Goal: Task Accomplishment & Management: Manage account settings

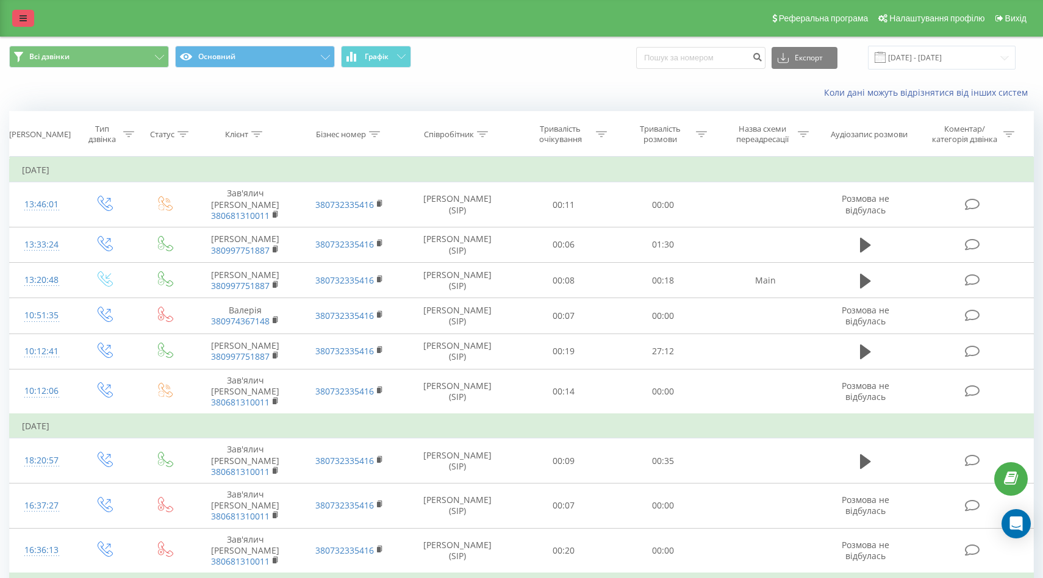
click at [22, 15] on icon at bounding box center [23, 18] width 7 height 9
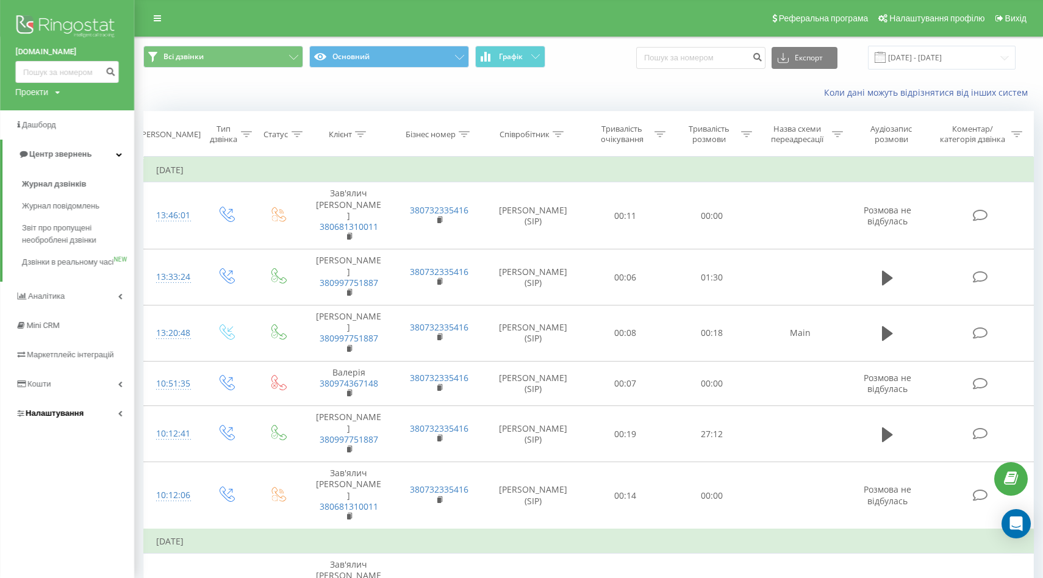
click at [51, 419] on link "Налаштування" at bounding box center [67, 413] width 134 height 29
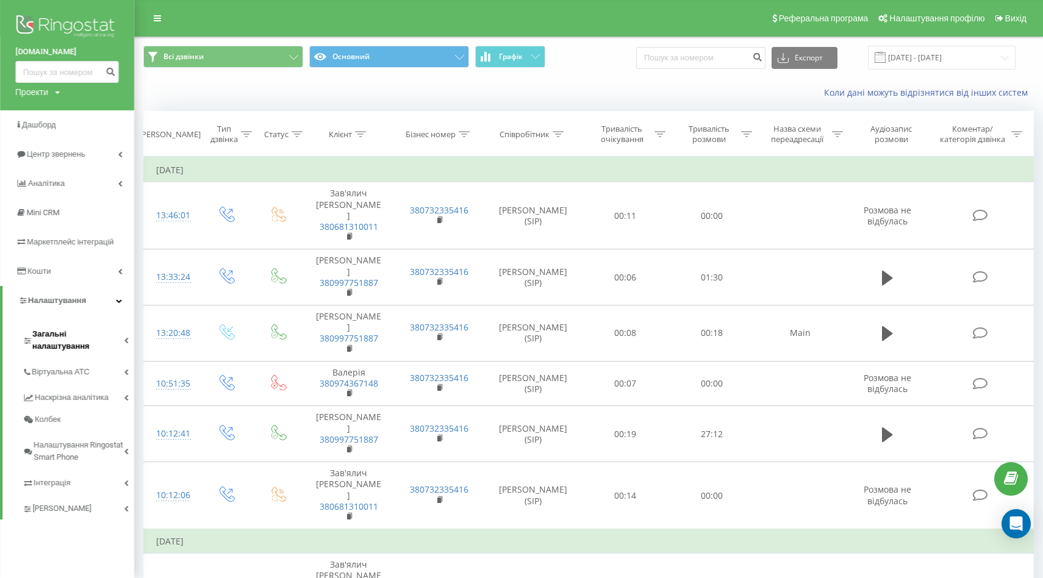
click at [82, 331] on span "Загальні налаштування" at bounding box center [78, 340] width 92 height 24
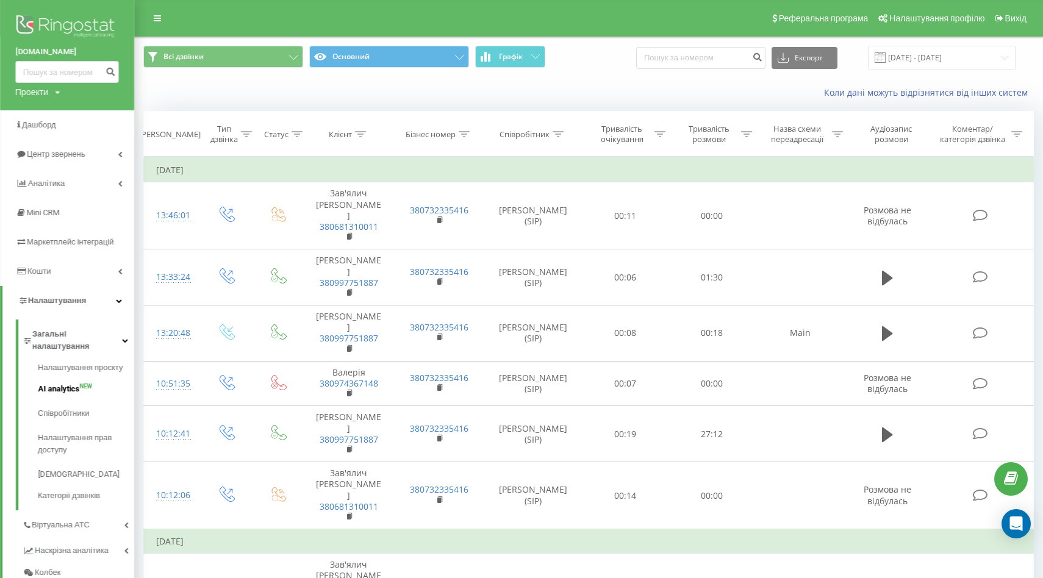
click at [57, 383] on span "AI analytics" at bounding box center [58, 389] width 41 height 12
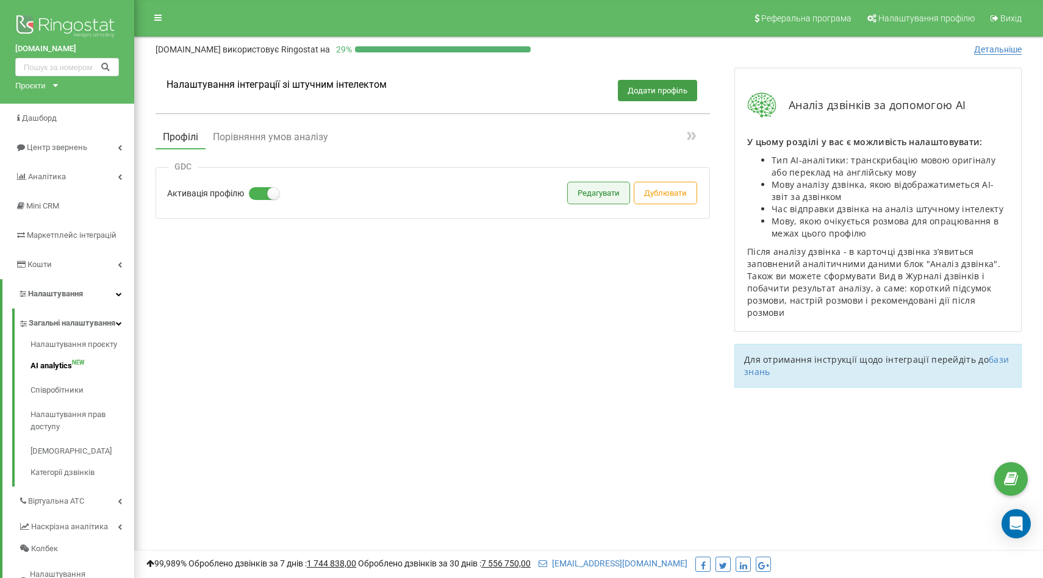
click at [585, 189] on button "Редагувати" at bounding box center [599, 192] width 62 height 21
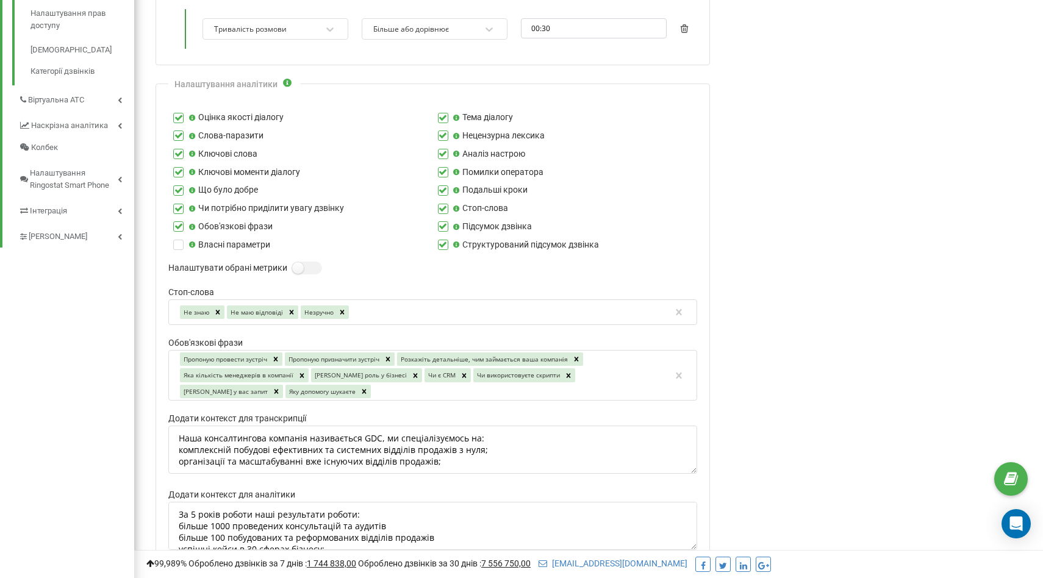
scroll to position [400, 0]
drag, startPoint x: 395, startPoint y: 315, endPoint x: 177, endPoint y: 314, distance: 218.4
click at [177, 314] on div "Не знаю Не маю відповіді Незручно" at bounding box center [432, 314] width 529 height 26
drag, startPoint x: 176, startPoint y: 314, endPoint x: 389, endPoint y: 322, distance: 213.7
click at [388, 317] on div "Не знаю Не маю відповіді Незручно" at bounding box center [432, 314] width 529 height 26
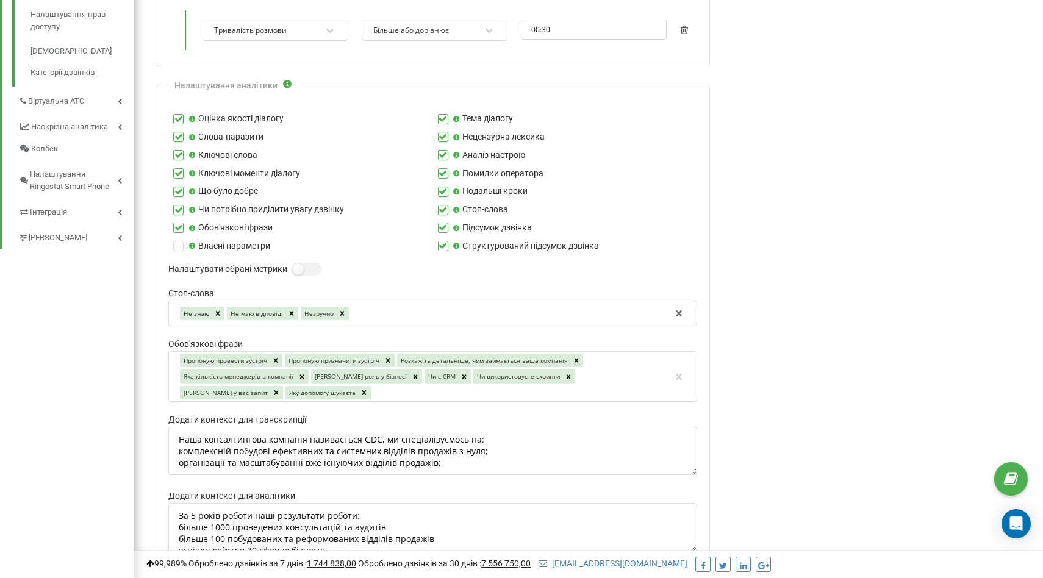
drag, startPoint x: 392, startPoint y: 322, endPoint x: 109, endPoint y: 317, distance: 283.1
click at [112, 318] on div "gd.consulting Проєкти gd.consulting Дашборд Центр звернень Аналiтика Mini CRM М…" at bounding box center [521, 214] width 1043 height 1229
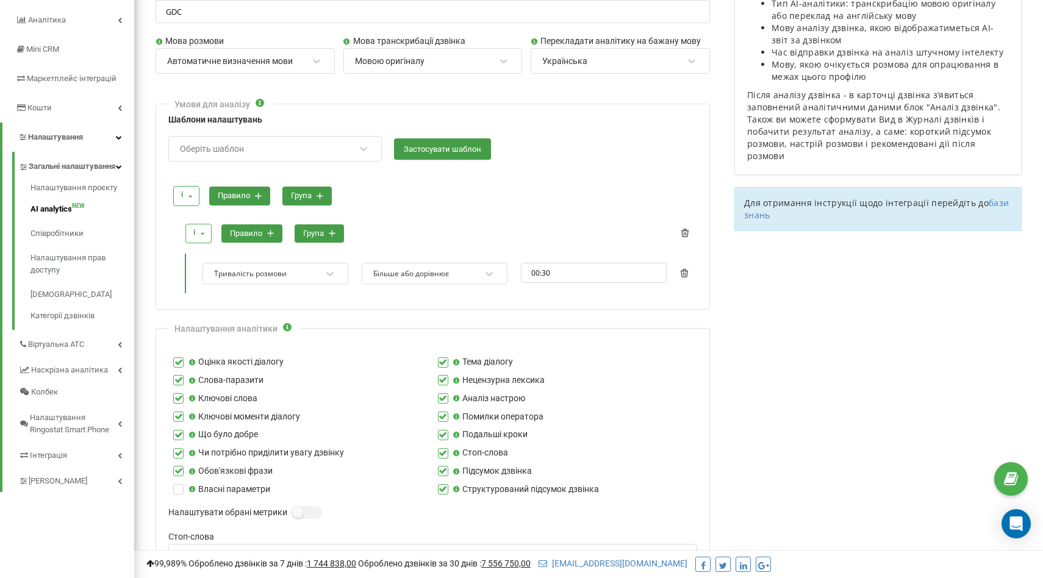
scroll to position [151, 0]
